Goal: Transaction & Acquisition: Purchase product/service

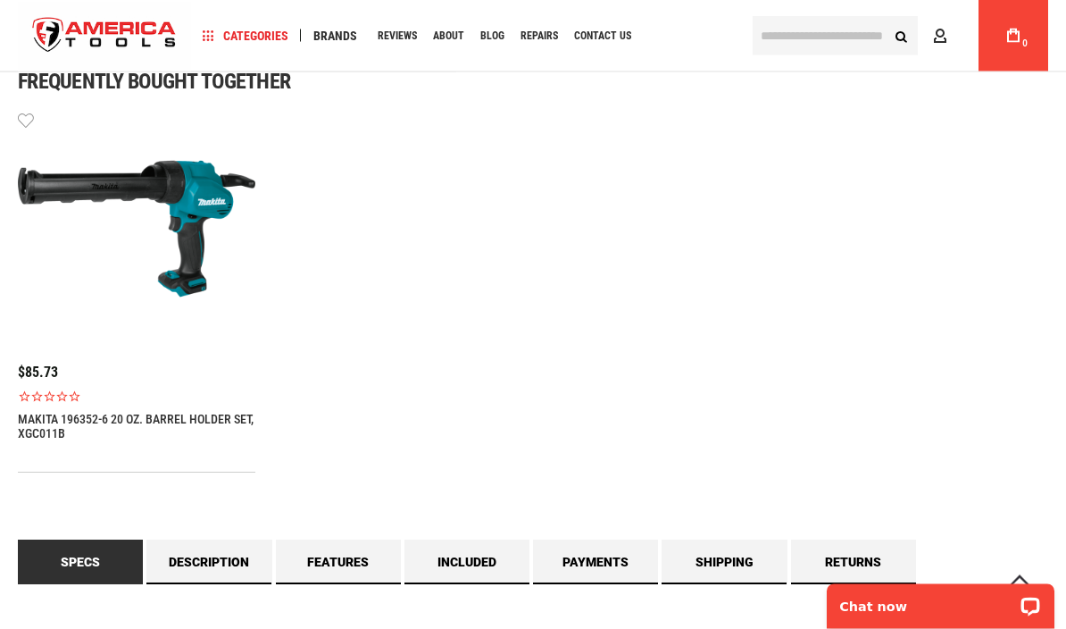
scroll to position [1188, 0]
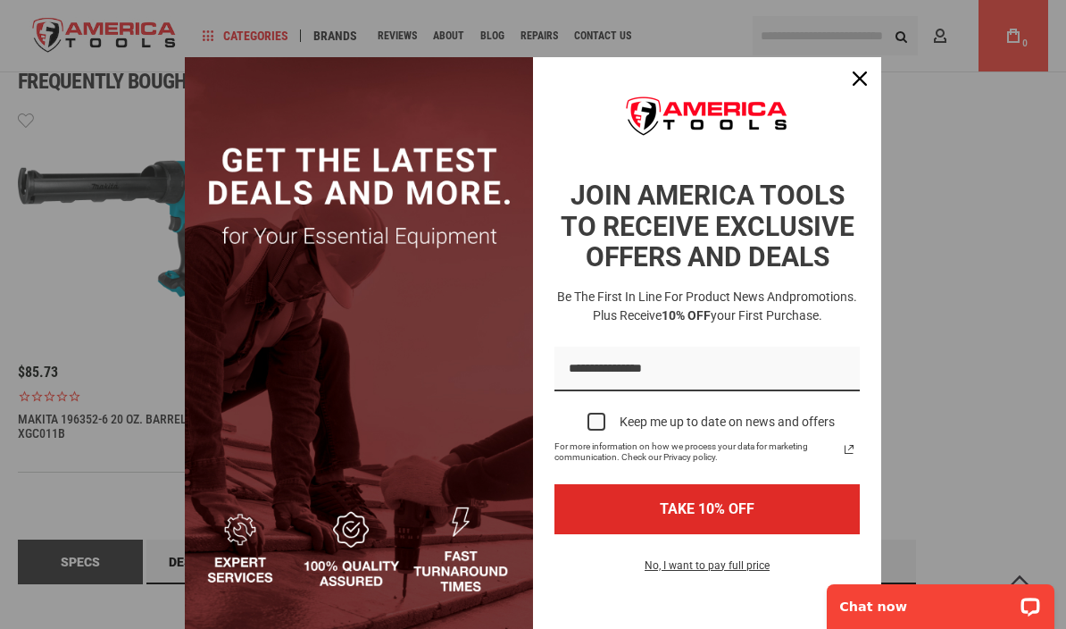
click at [861, 86] on icon "close icon" at bounding box center [860, 78] width 14 height 14
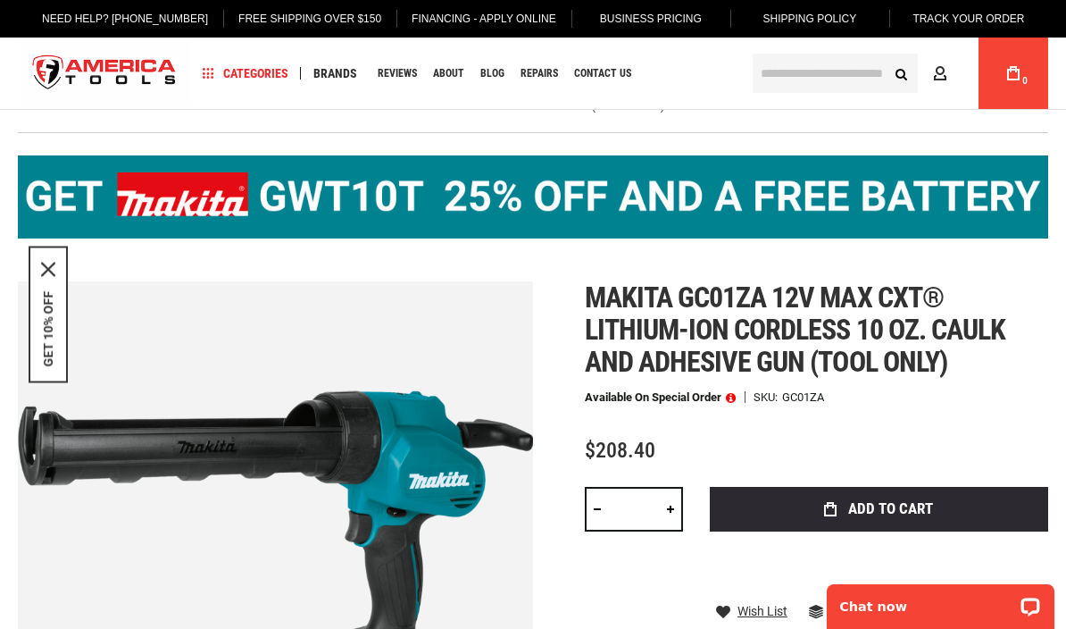
scroll to position [29, 0]
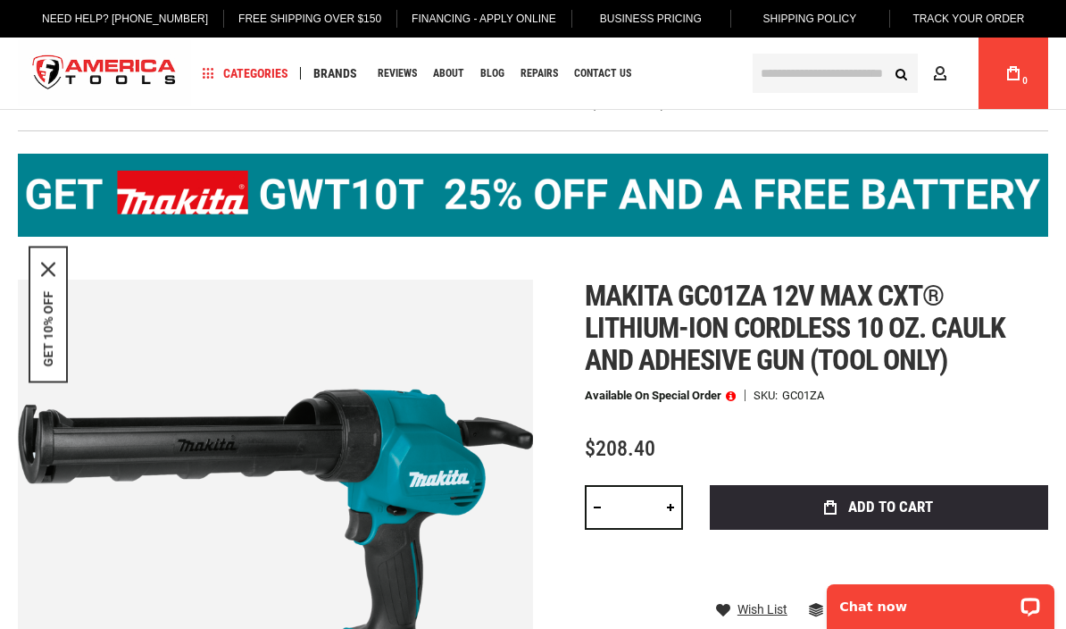
click at [317, 193] on img at bounding box center [533, 195] width 1030 height 83
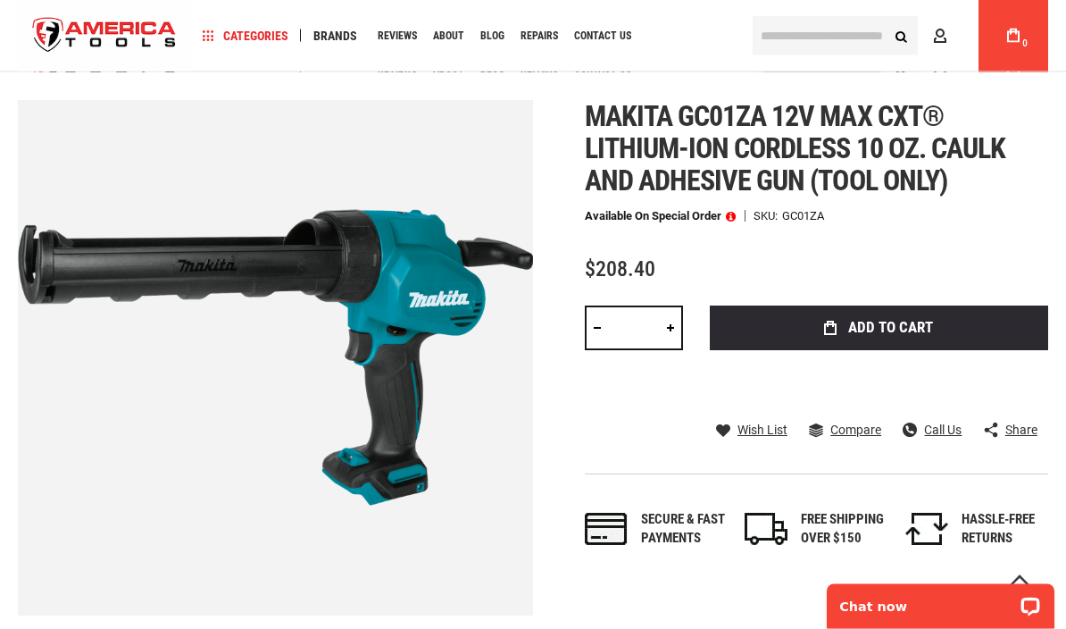
scroll to position [209, 0]
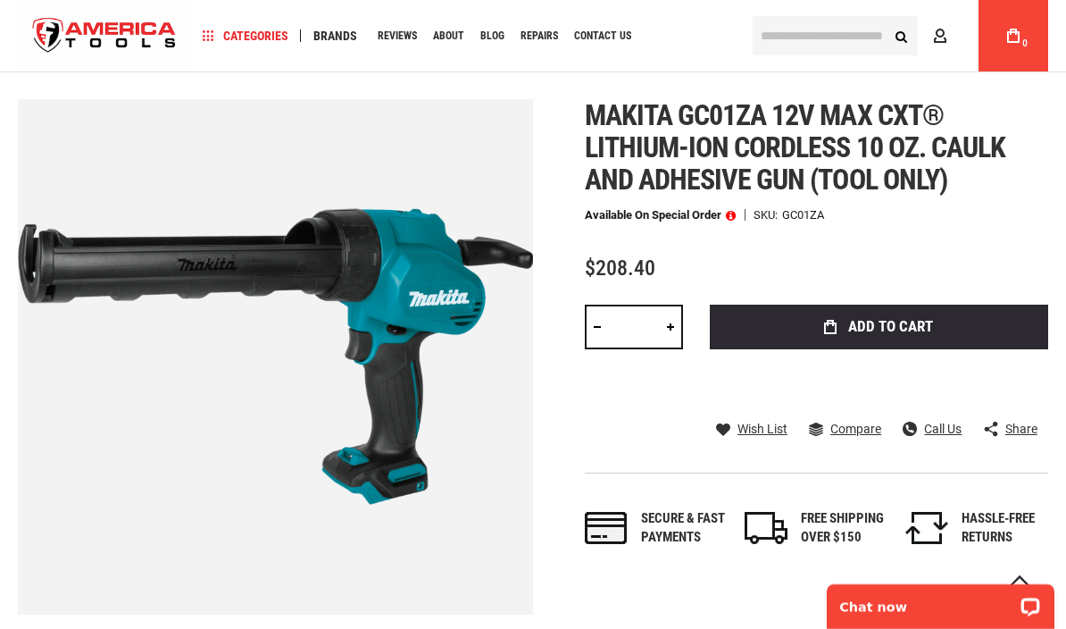
click at [736, 212] on span at bounding box center [731, 215] width 10 height 13
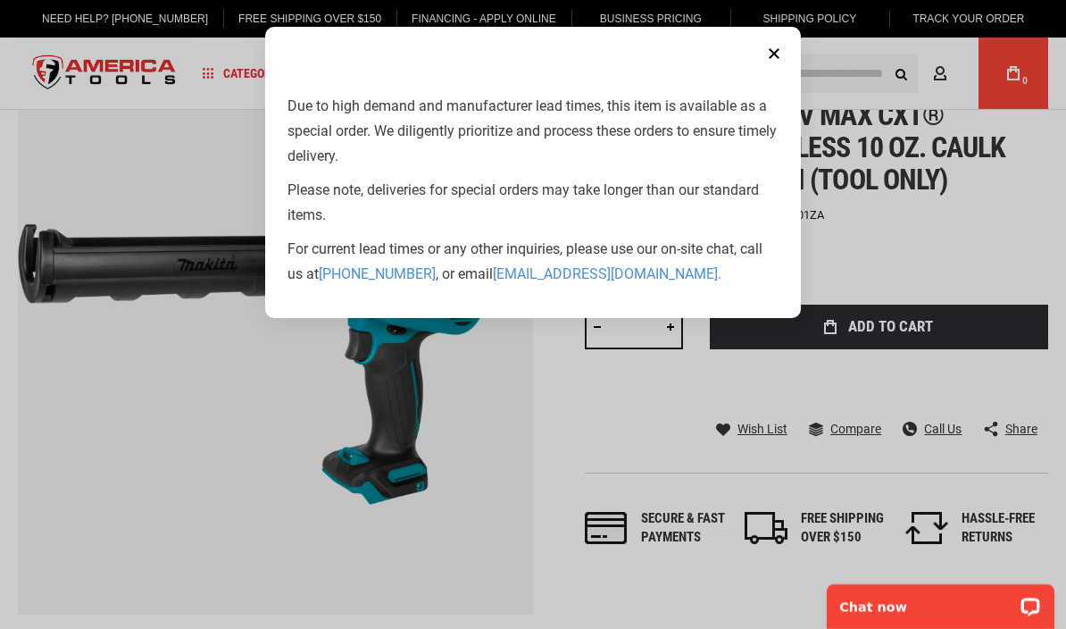
scroll to position [49, 0]
